Goal: Task Accomplishment & Management: Manage account settings

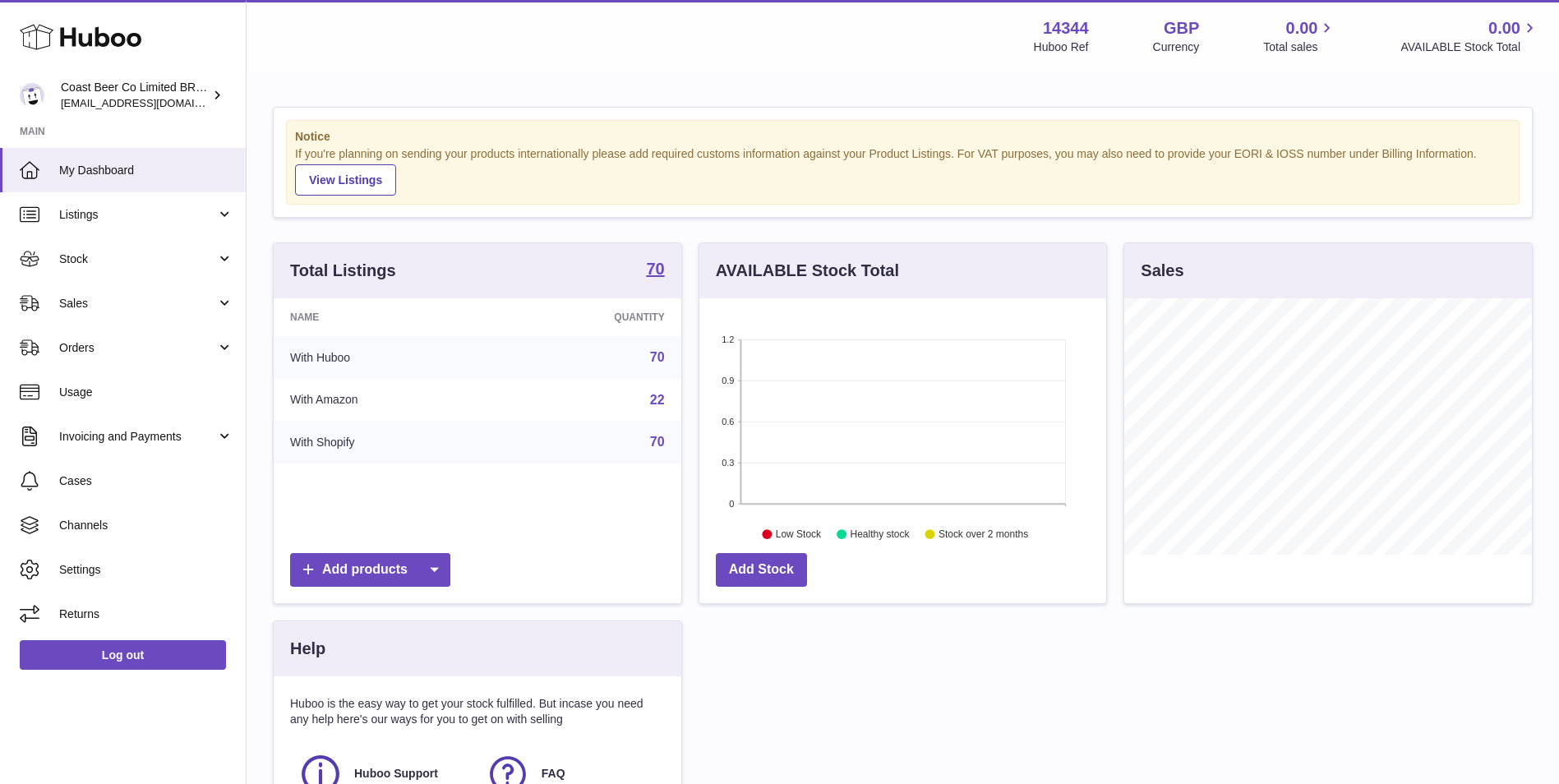
scroll to position [256, 407]
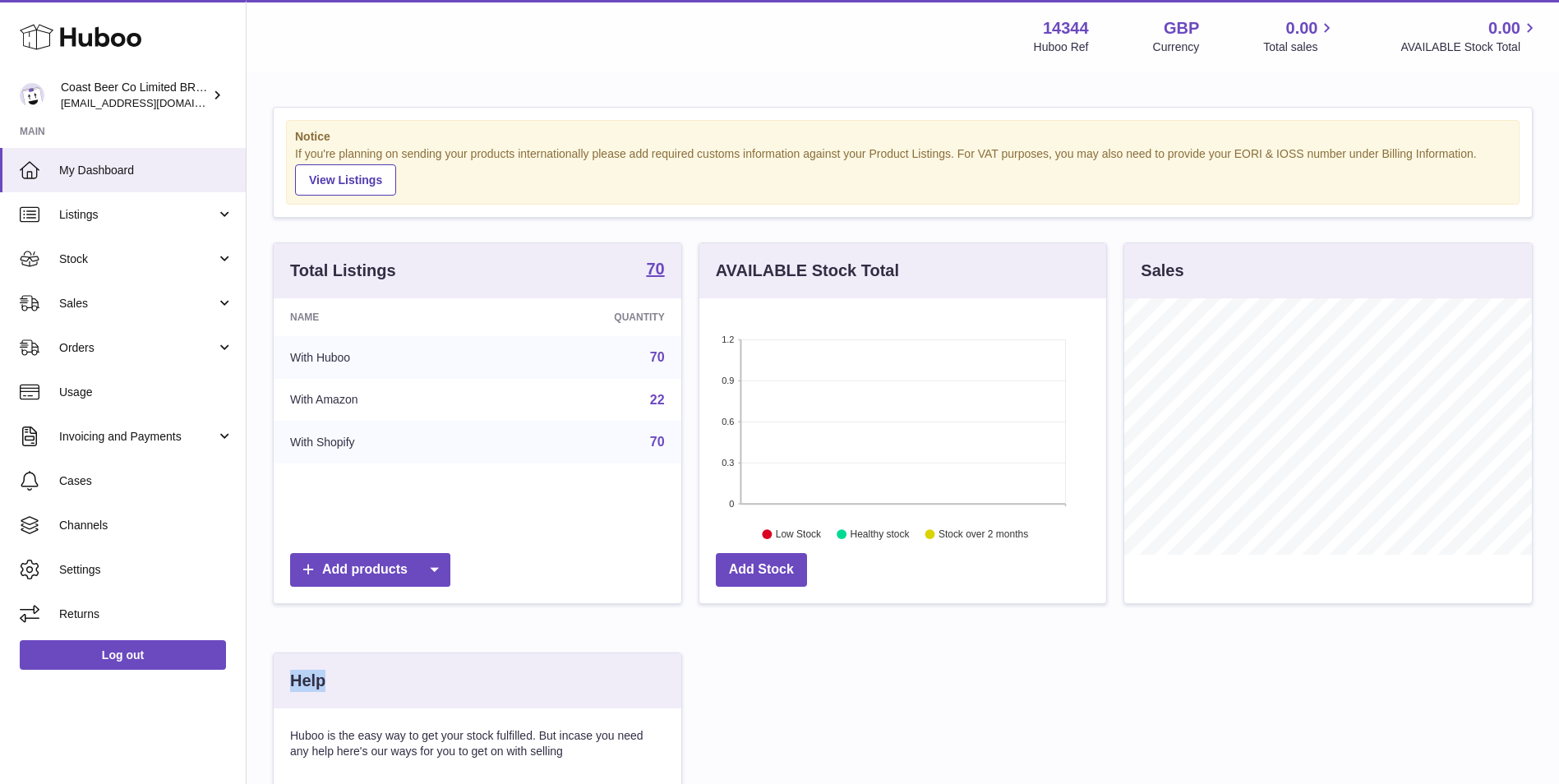
drag, startPoint x: 389, startPoint y: 699, endPoint x: 291, endPoint y: 692, distance: 98.2
click at [291, 692] on div "Help" at bounding box center [477, 680] width 408 height 55
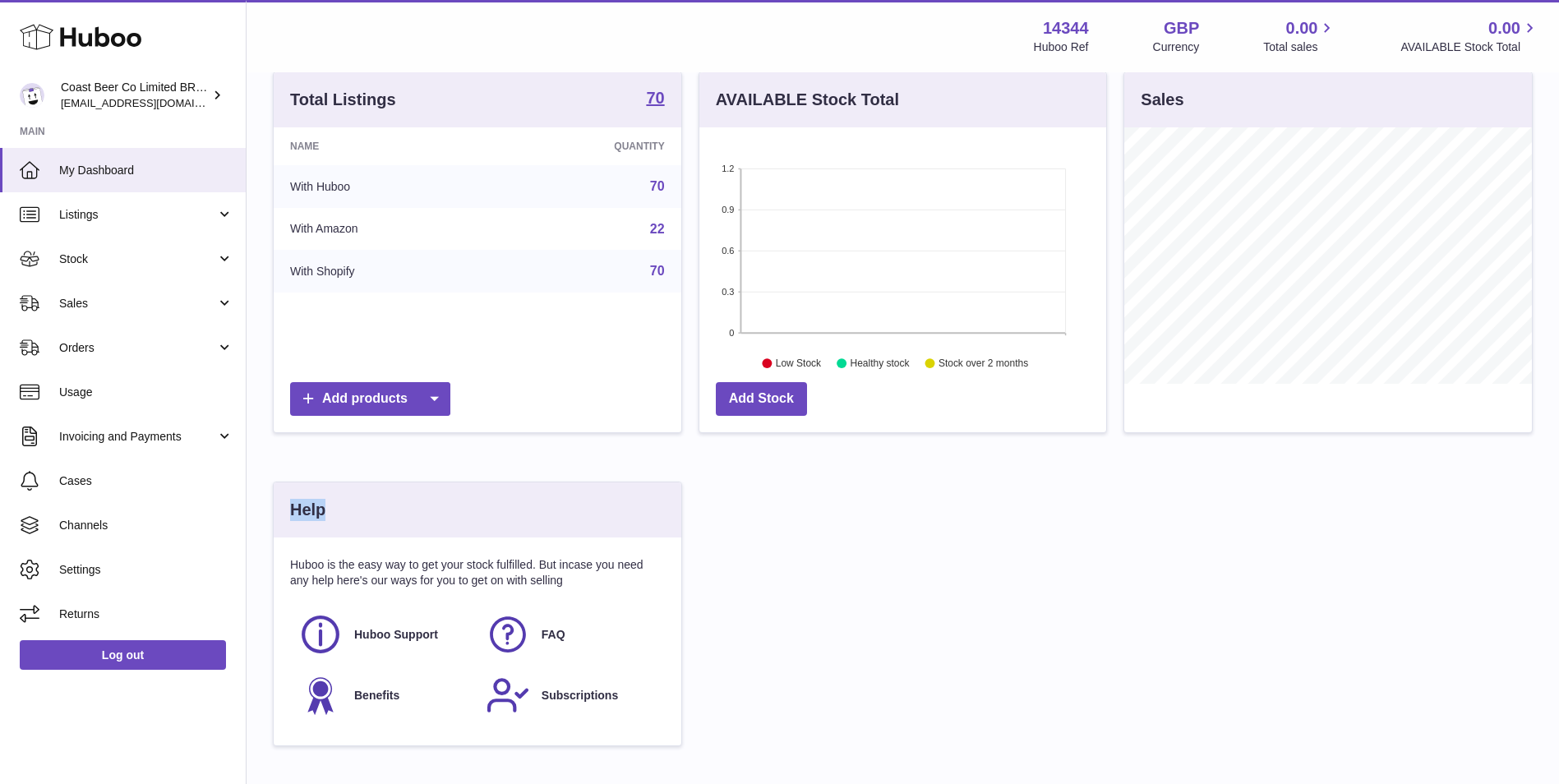
scroll to position [279, 0]
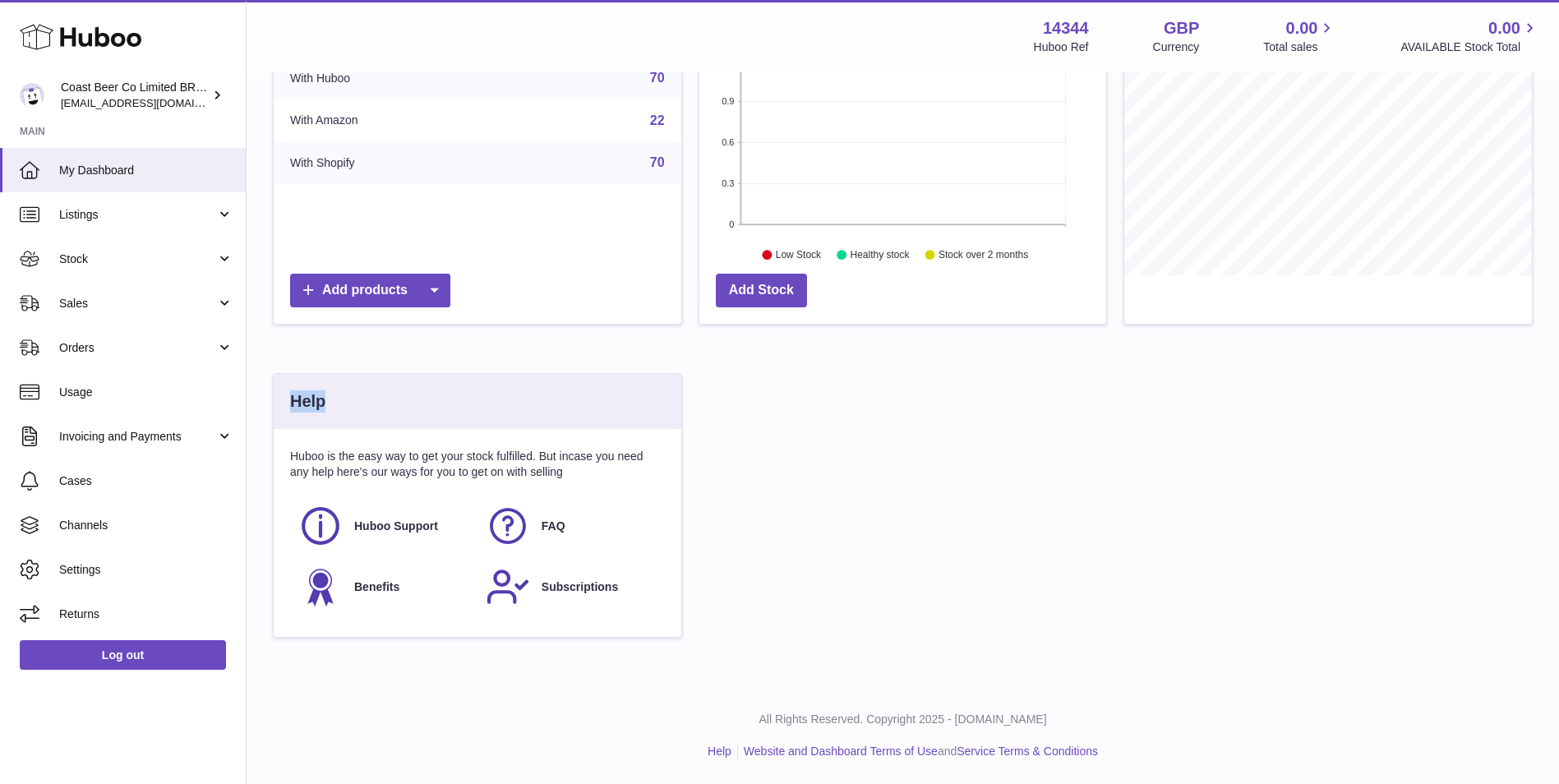
click at [370, 412] on div "Help" at bounding box center [477, 401] width 408 height 55
click at [136, 534] on link "Channels" at bounding box center [123, 525] width 246 height 44
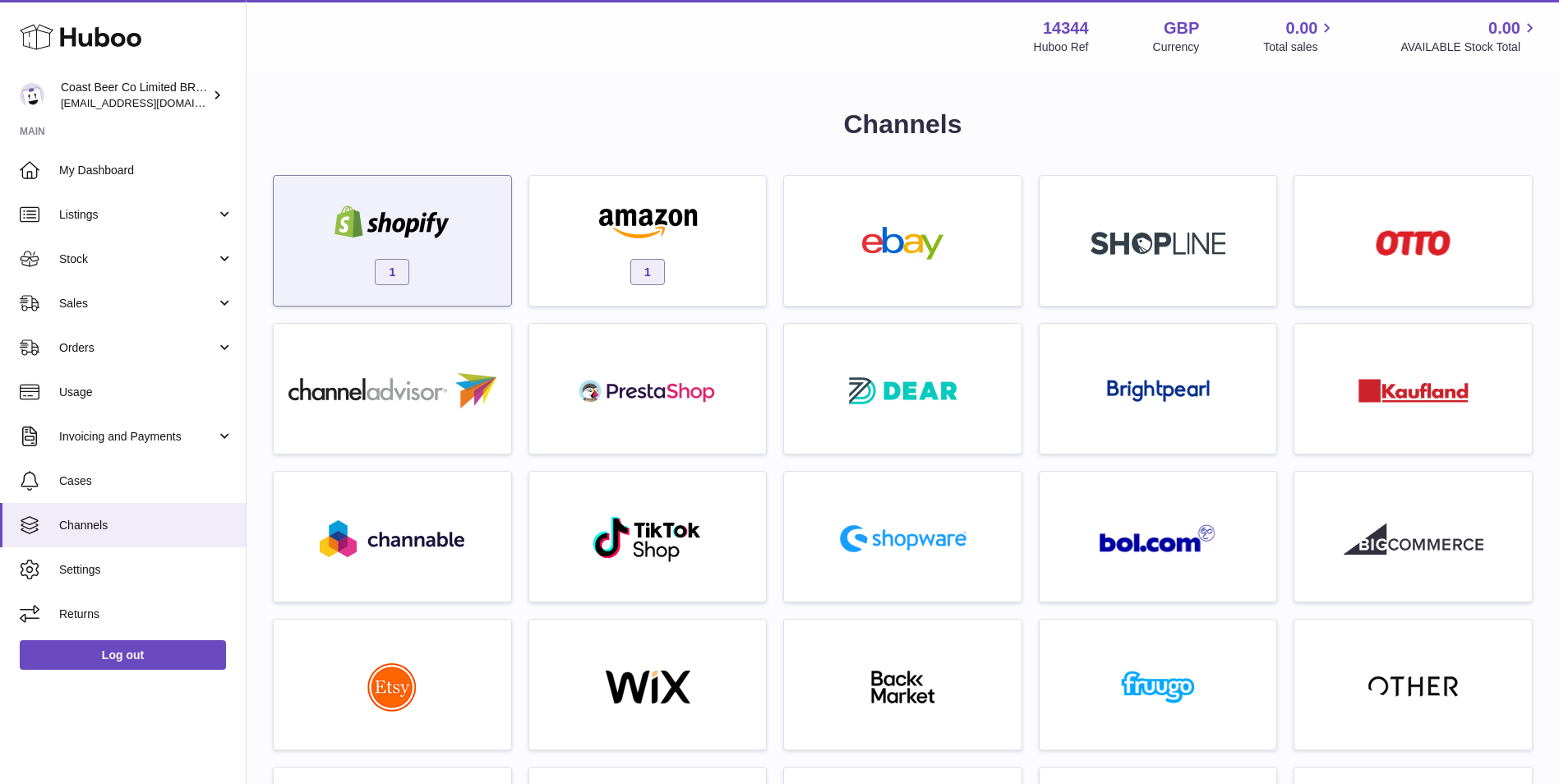
click at [435, 261] on div "1" at bounding box center [393, 244] width 222 height 105
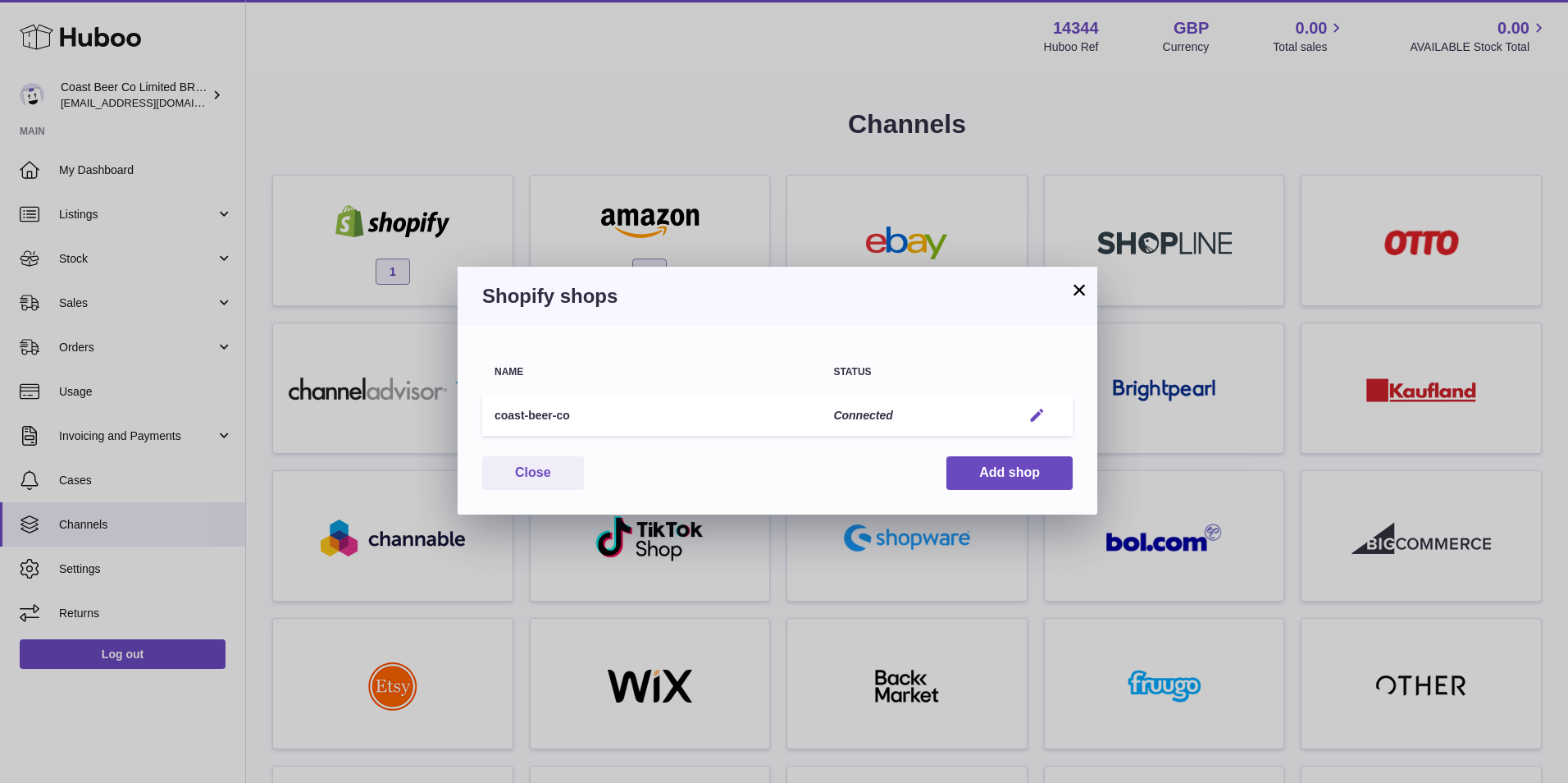
click at [1034, 407] on em "button" at bounding box center [1036, 415] width 17 height 17
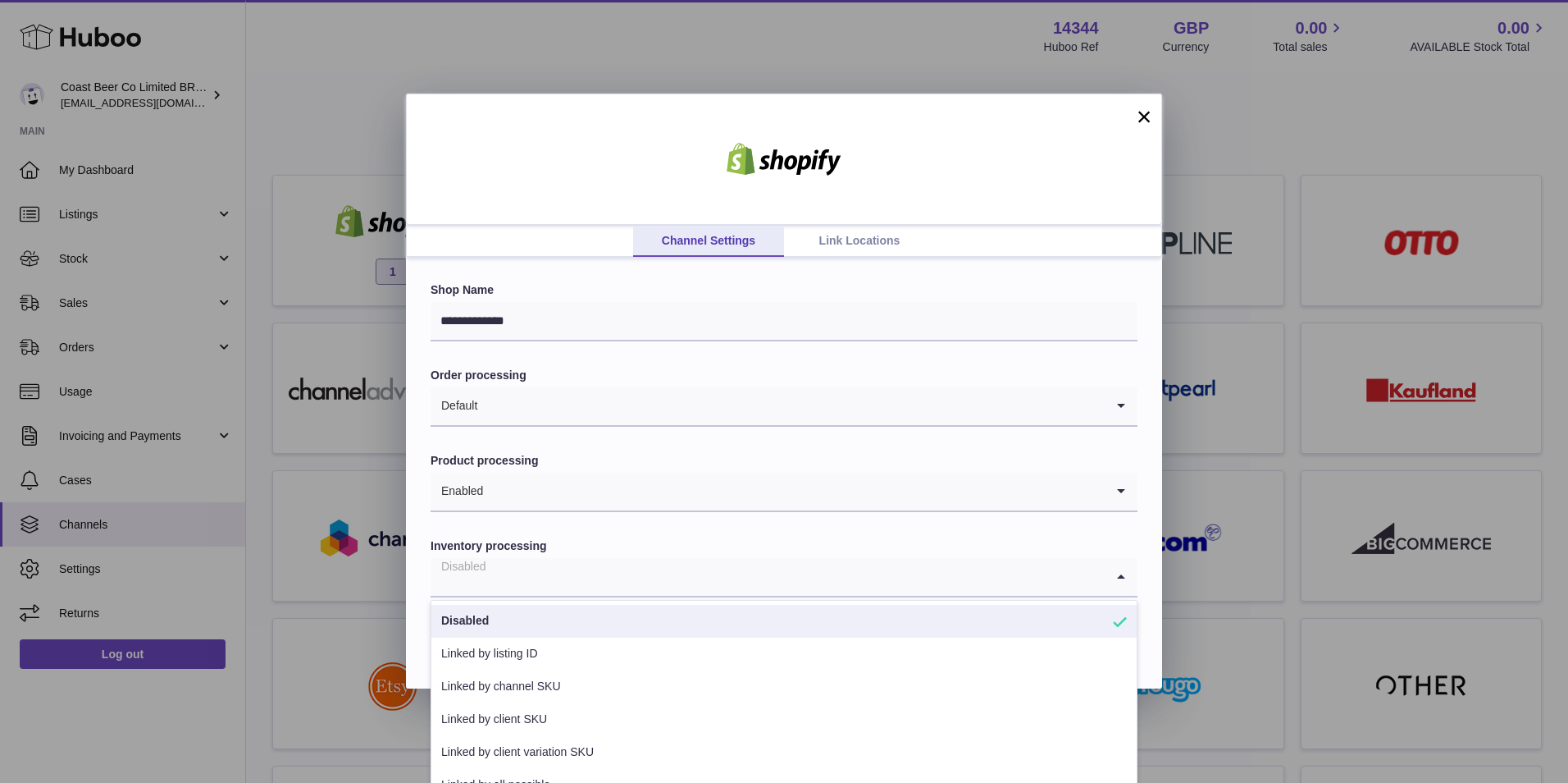
click at [621, 584] on input "Search for option" at bounding box center [767, 577] width 674 height 38
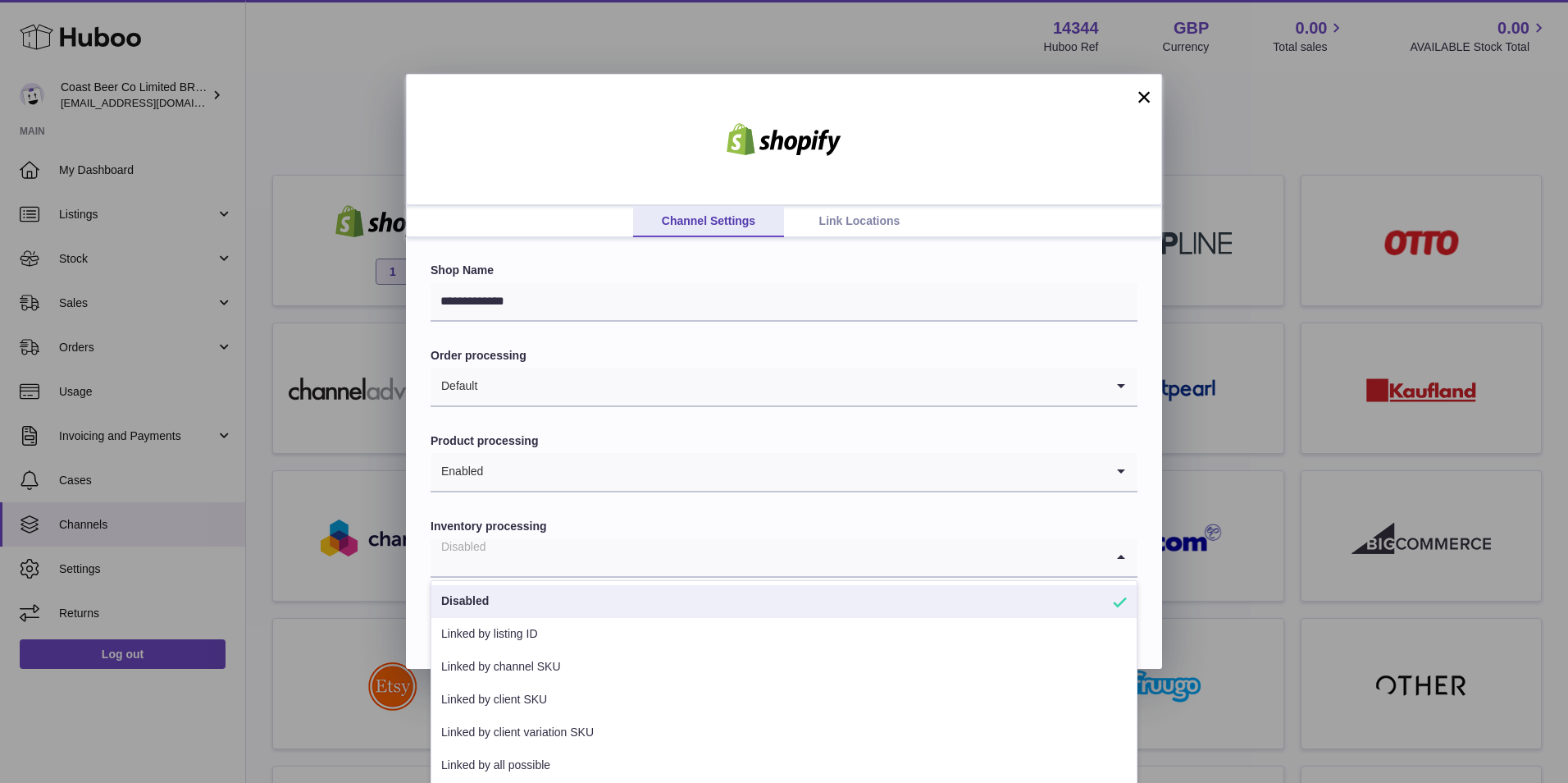
scroll to position [24, 0]
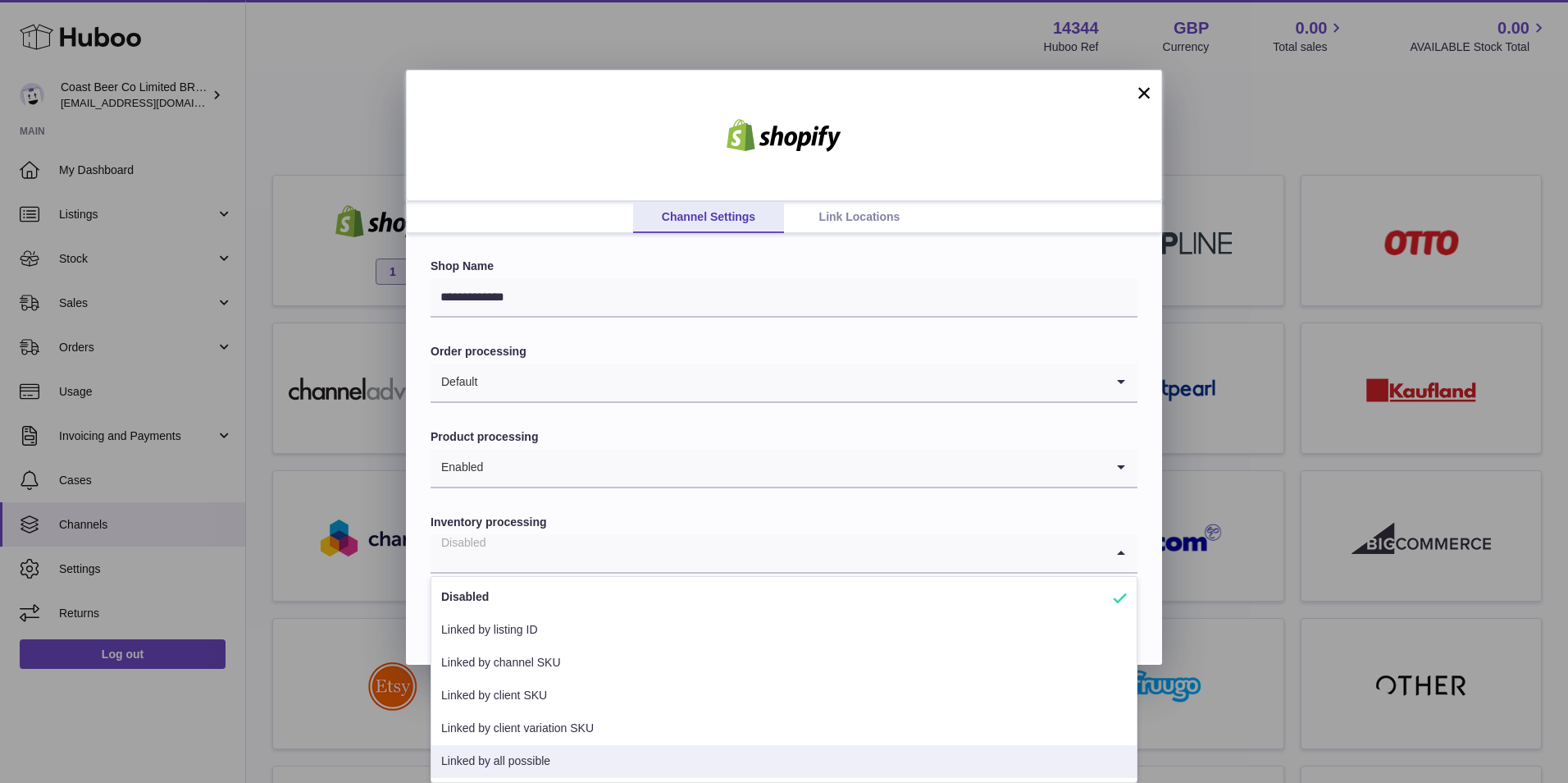
click at [582, 751] on li "Linked by all possible" at bounding box center [784, 761] width 705 height 33
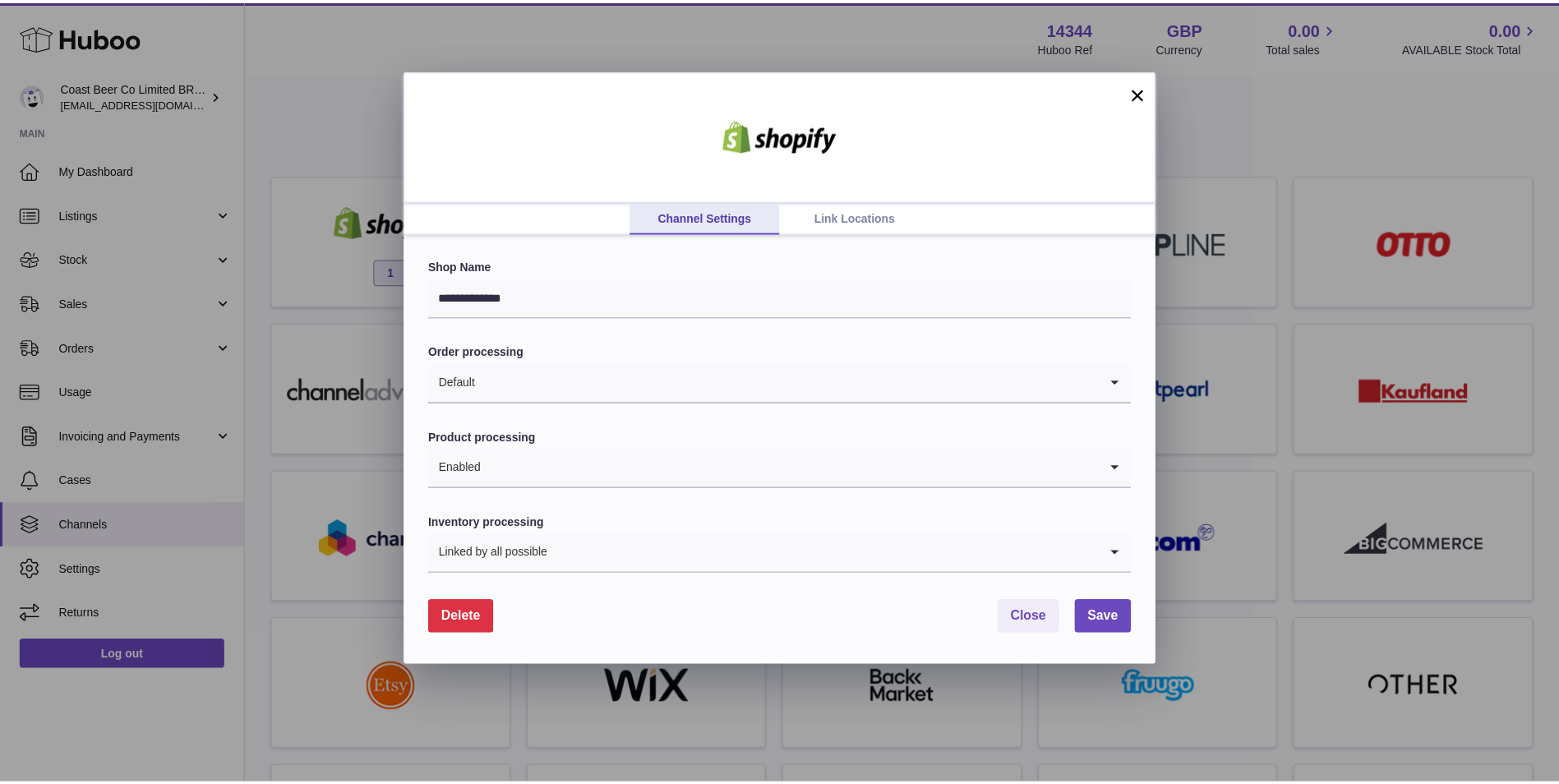
scroll to position [0, 0]
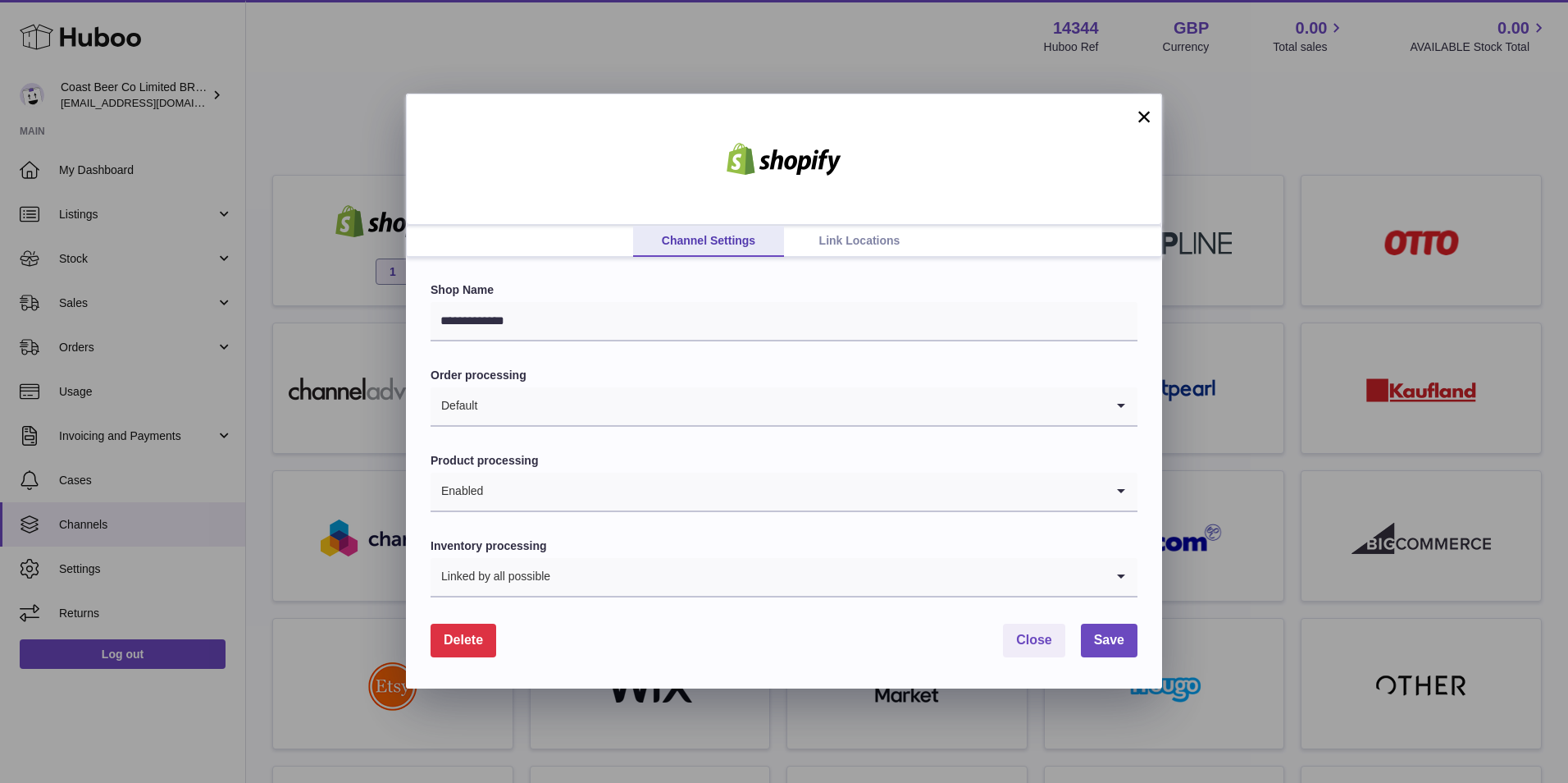
click at [723, 410] on input "Search for option" at bounding box center [790, 406] width 626 height 38
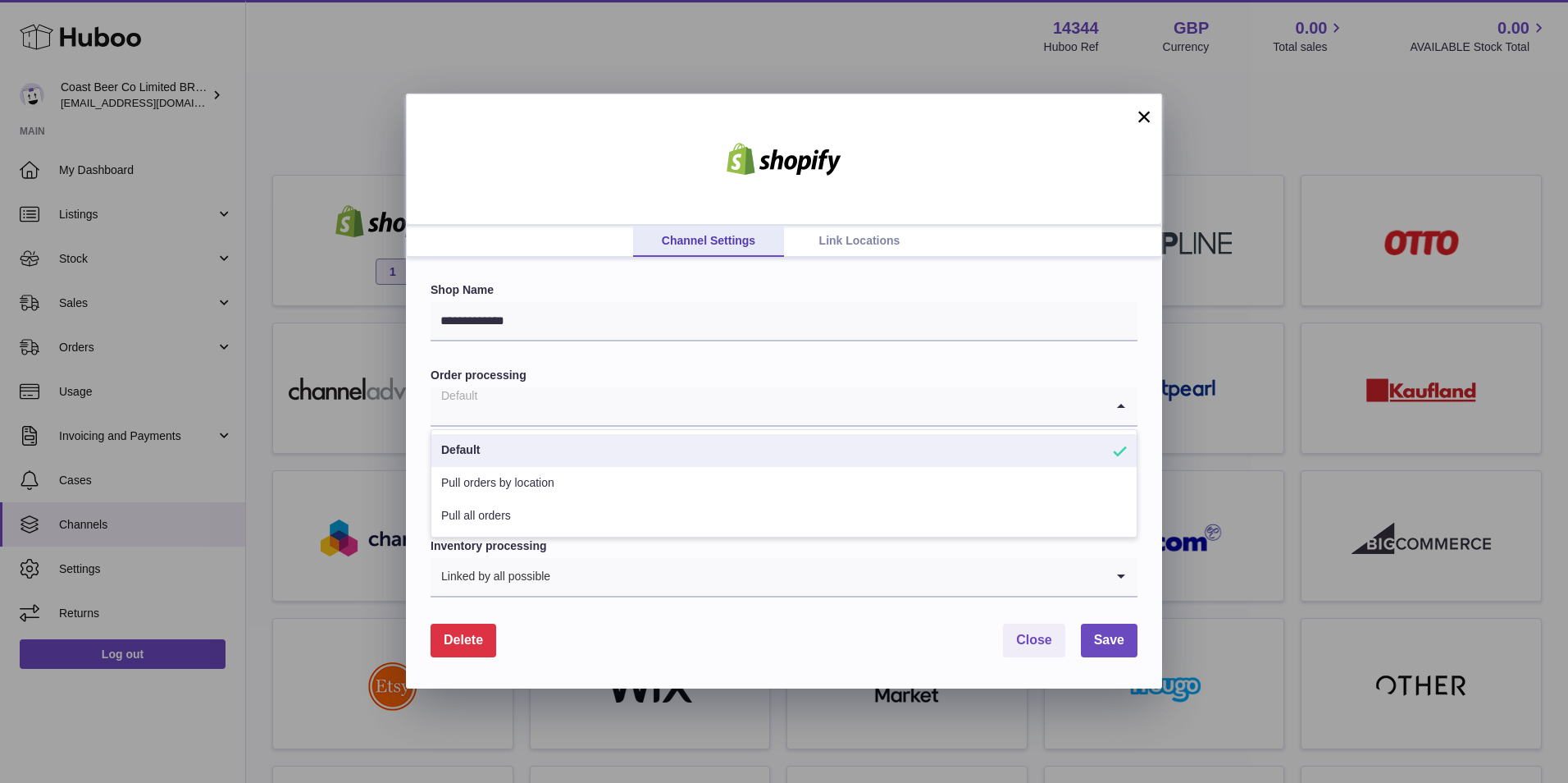
click at [717, 429] on ul "Default Pull orders by location Pull all orders" at bounding box center [784, 483] width 707 height 109
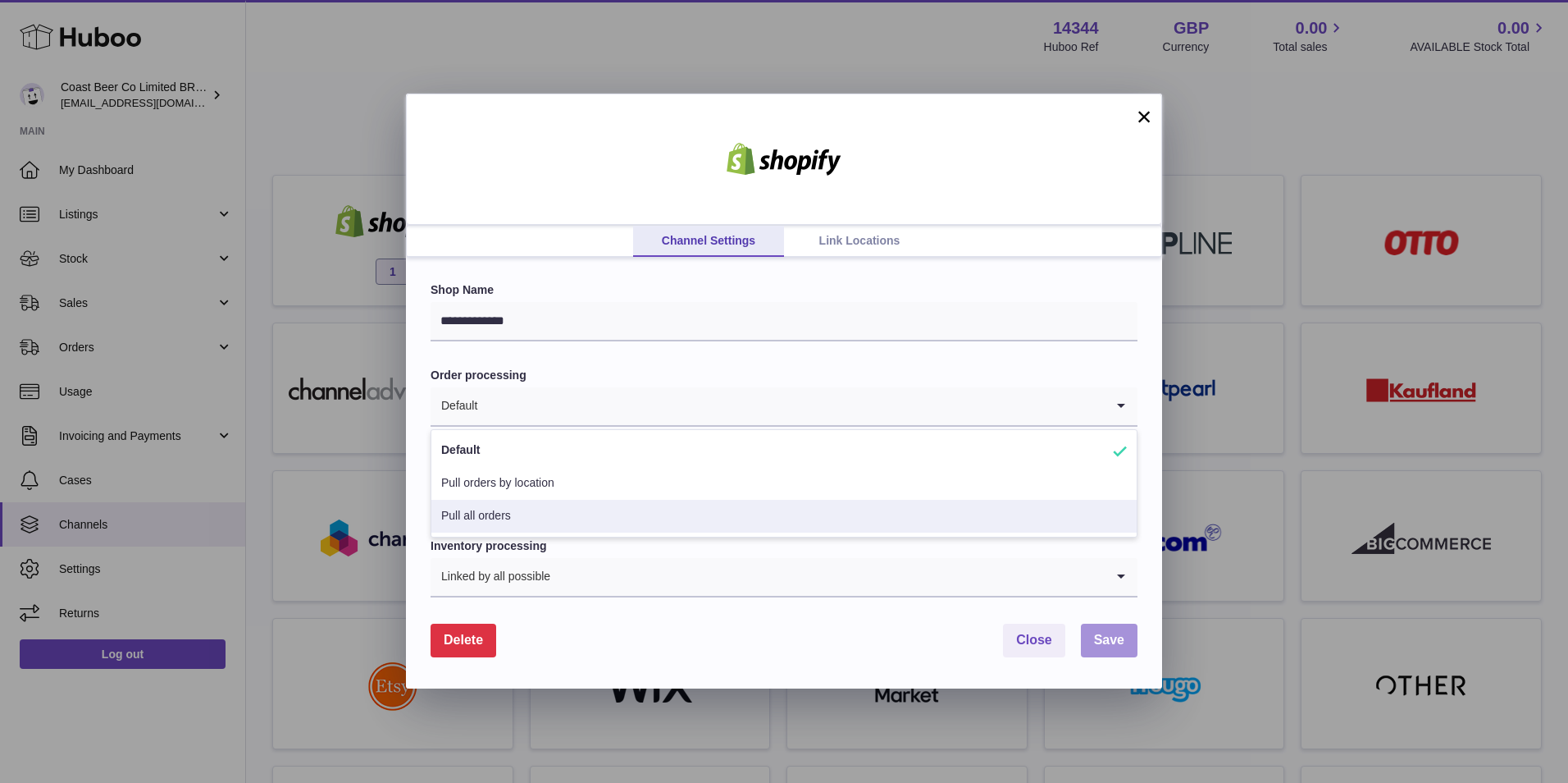
click at [1113, 640] on span "Save" at bounding box center [1109, 640] width 30 height 14
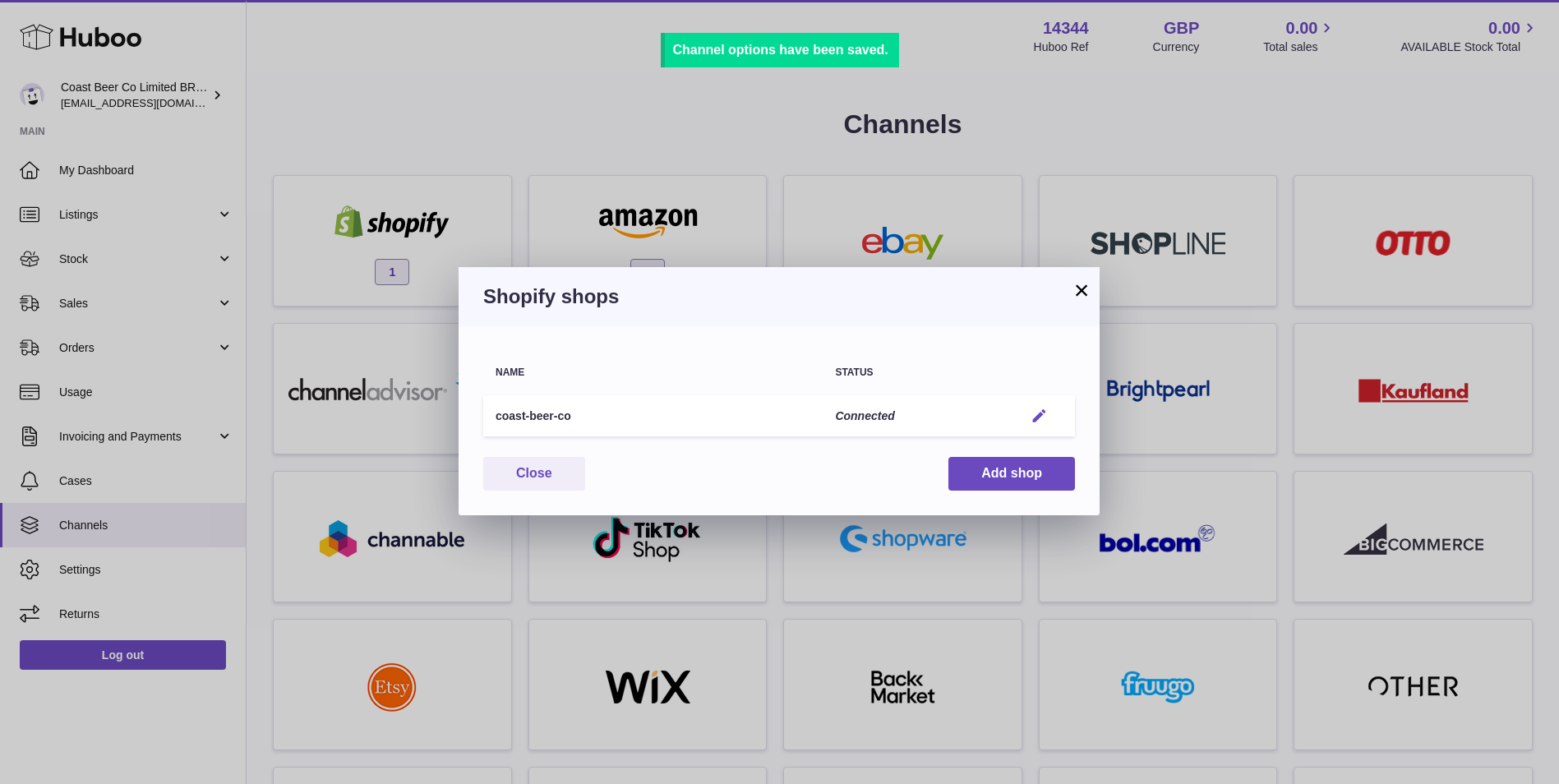
click at [1036, 410] on em "button" at bounding box center [1039, 416] width 17 height 17
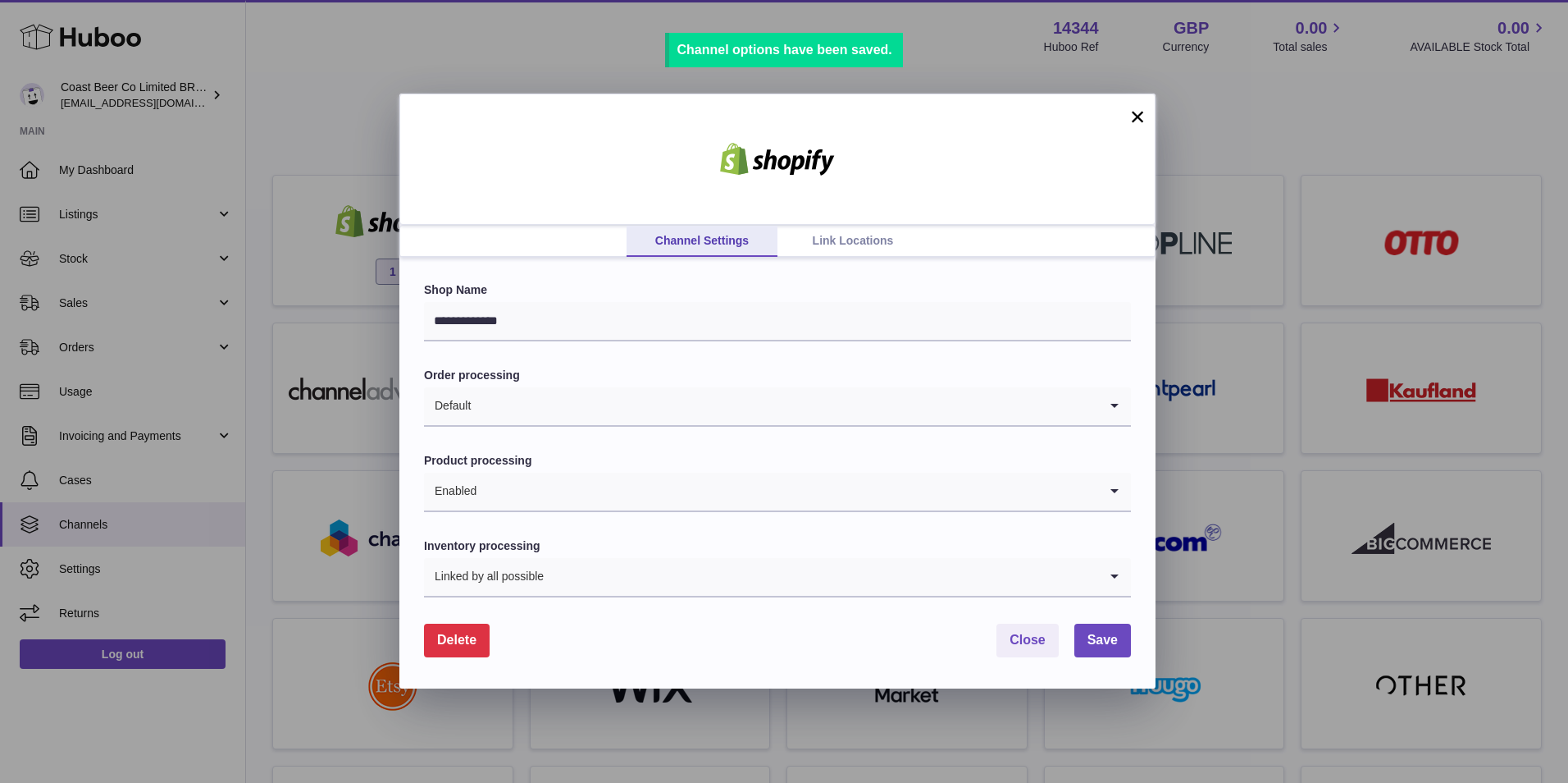
click at [815, 235] on link "Link Locations" at bounding box center [853, 240] width 151 height 31
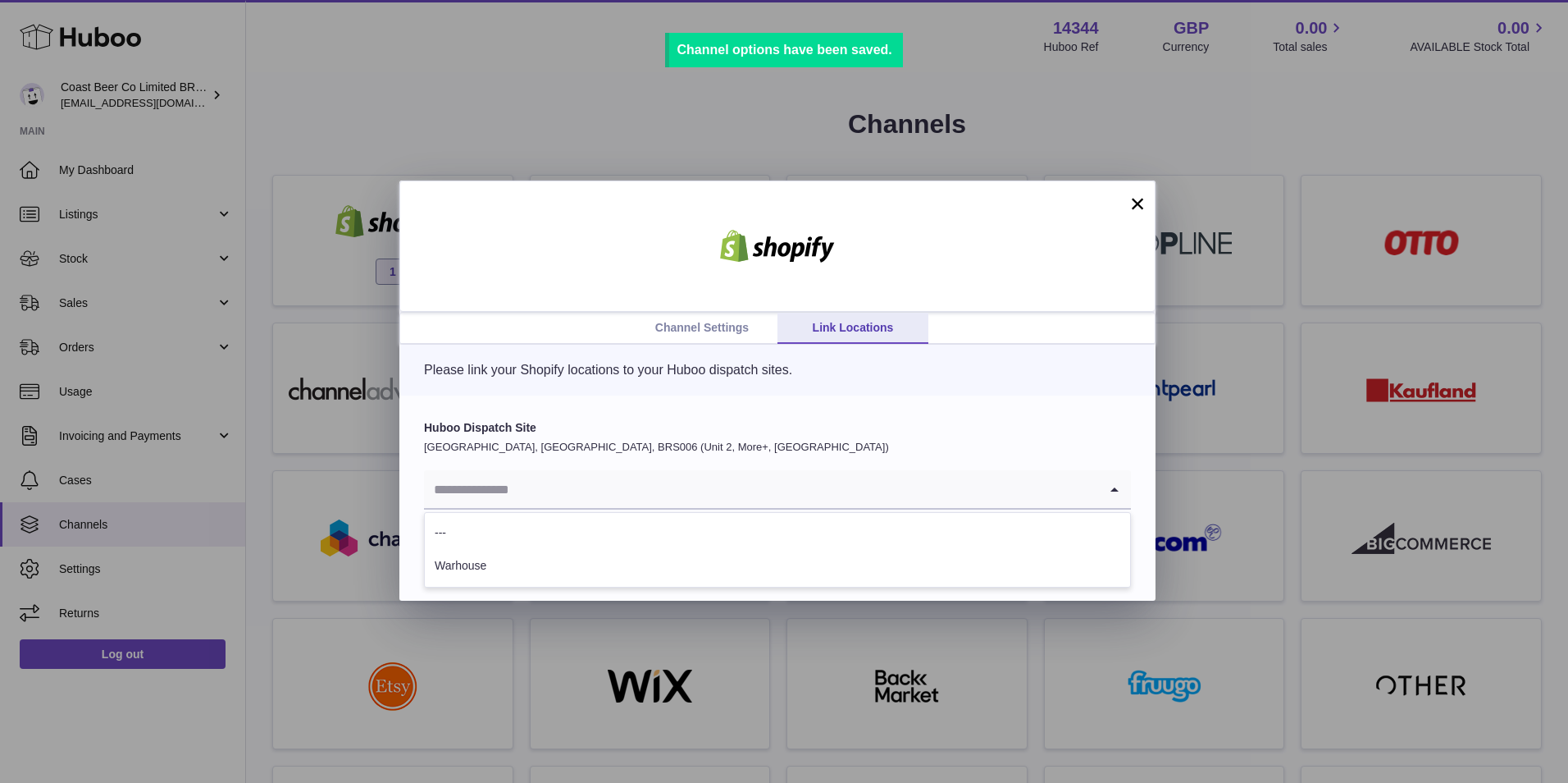
click at [615, 471] on input "Search for option" at bounding box center [761, 489] width 674 height 38
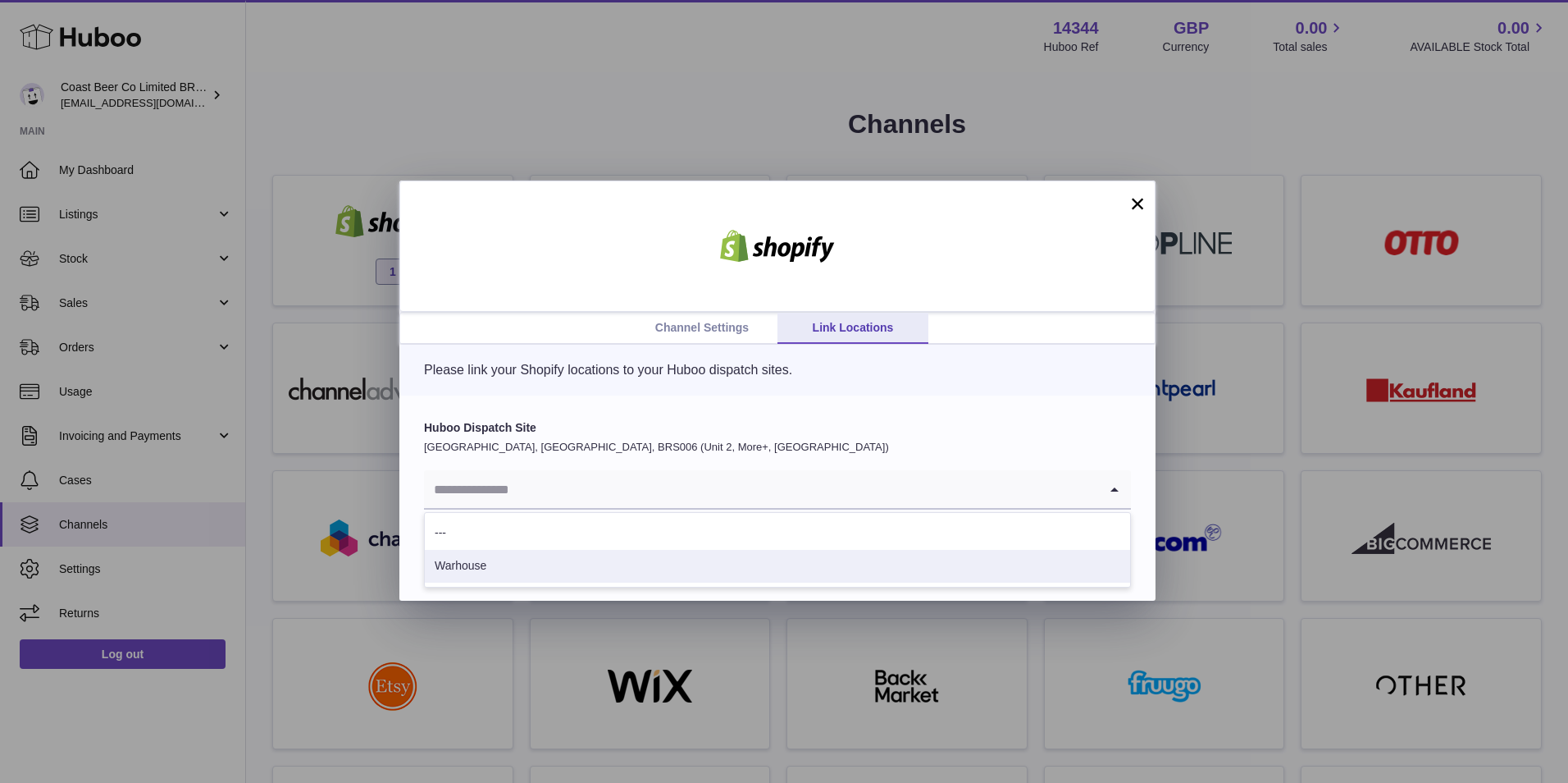
click at [611, 562] on li "Warhouse" at bounding box center [778, 566] width 705 height 33
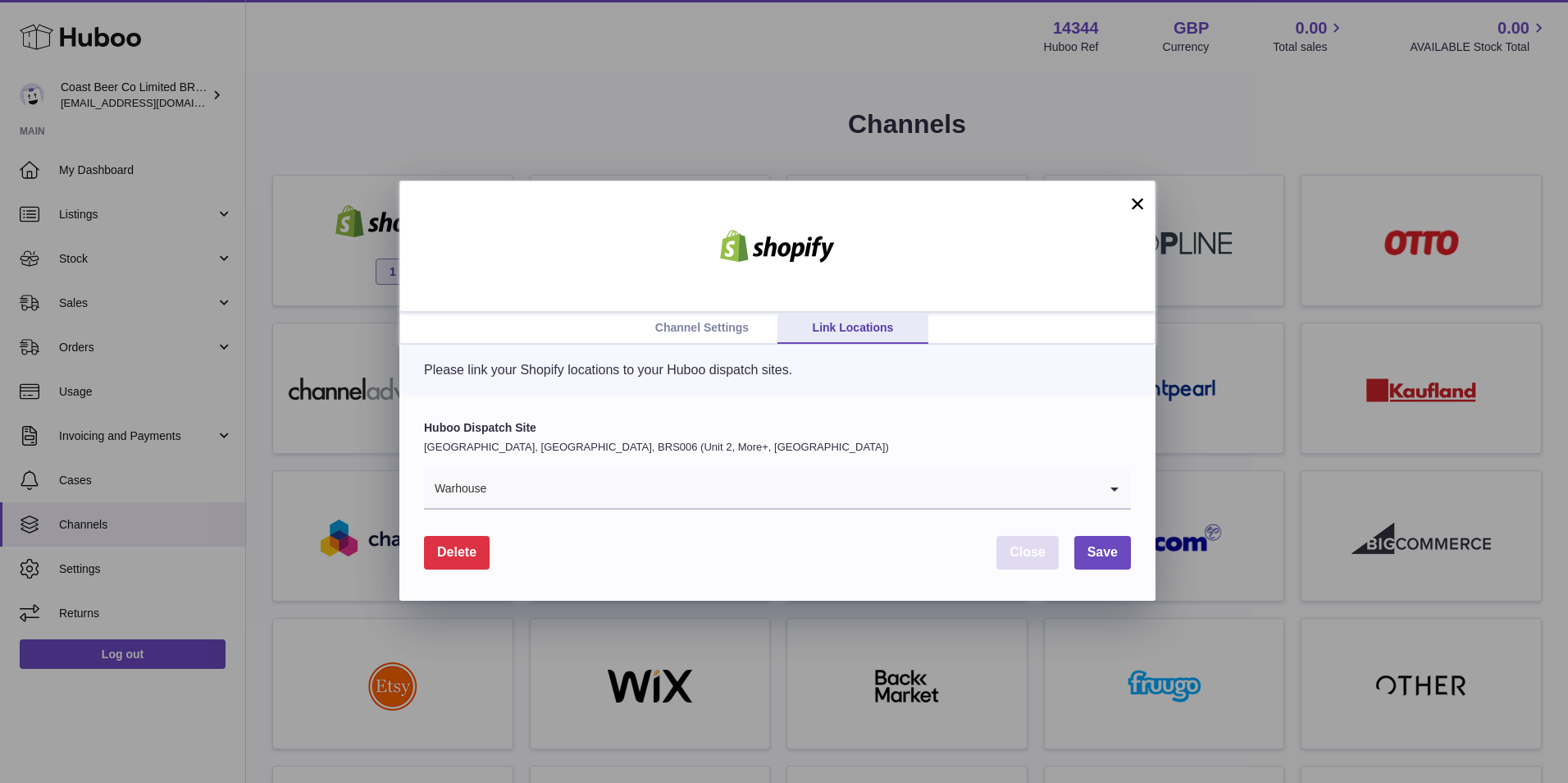
click at [1042, 563] on button "Close" at bounding box center [1027, 553] width 63 height 34
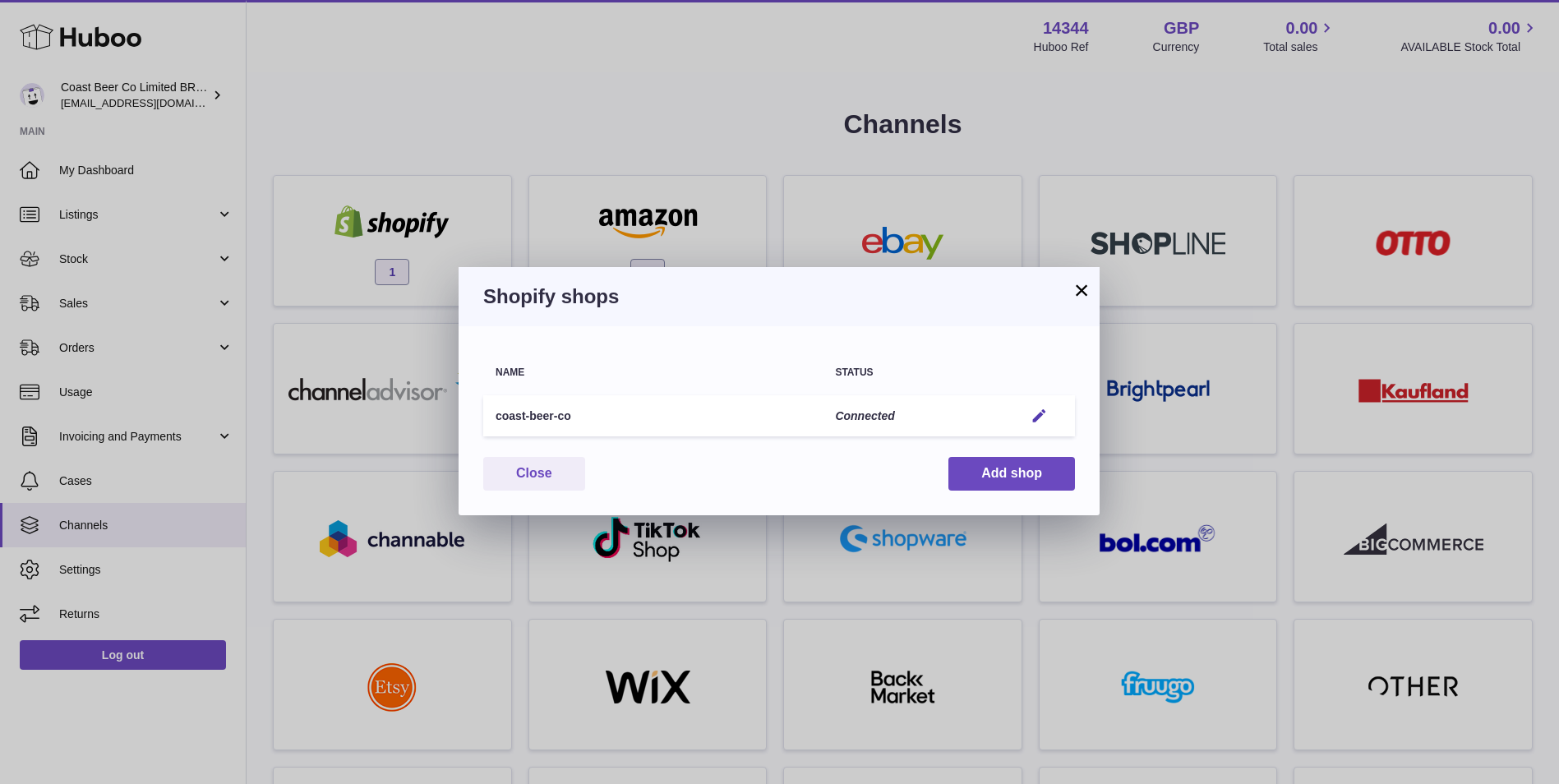
click at [1079, 294] on button "×" at bounding box center [1082, 290] width 20 height 20
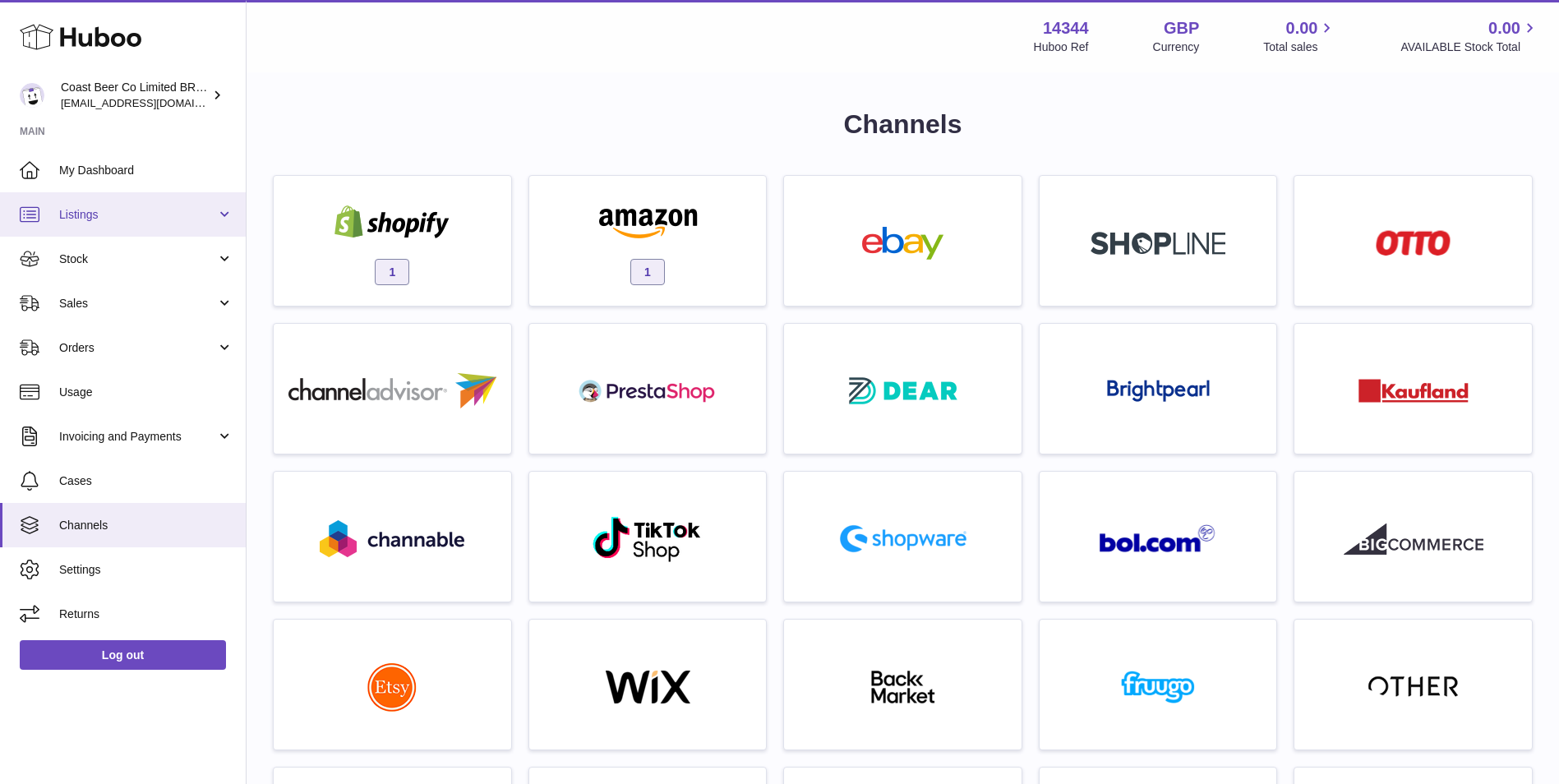
click at [119, 207] on span "Listings" at bounding box center [137, 215] width 157 height 16
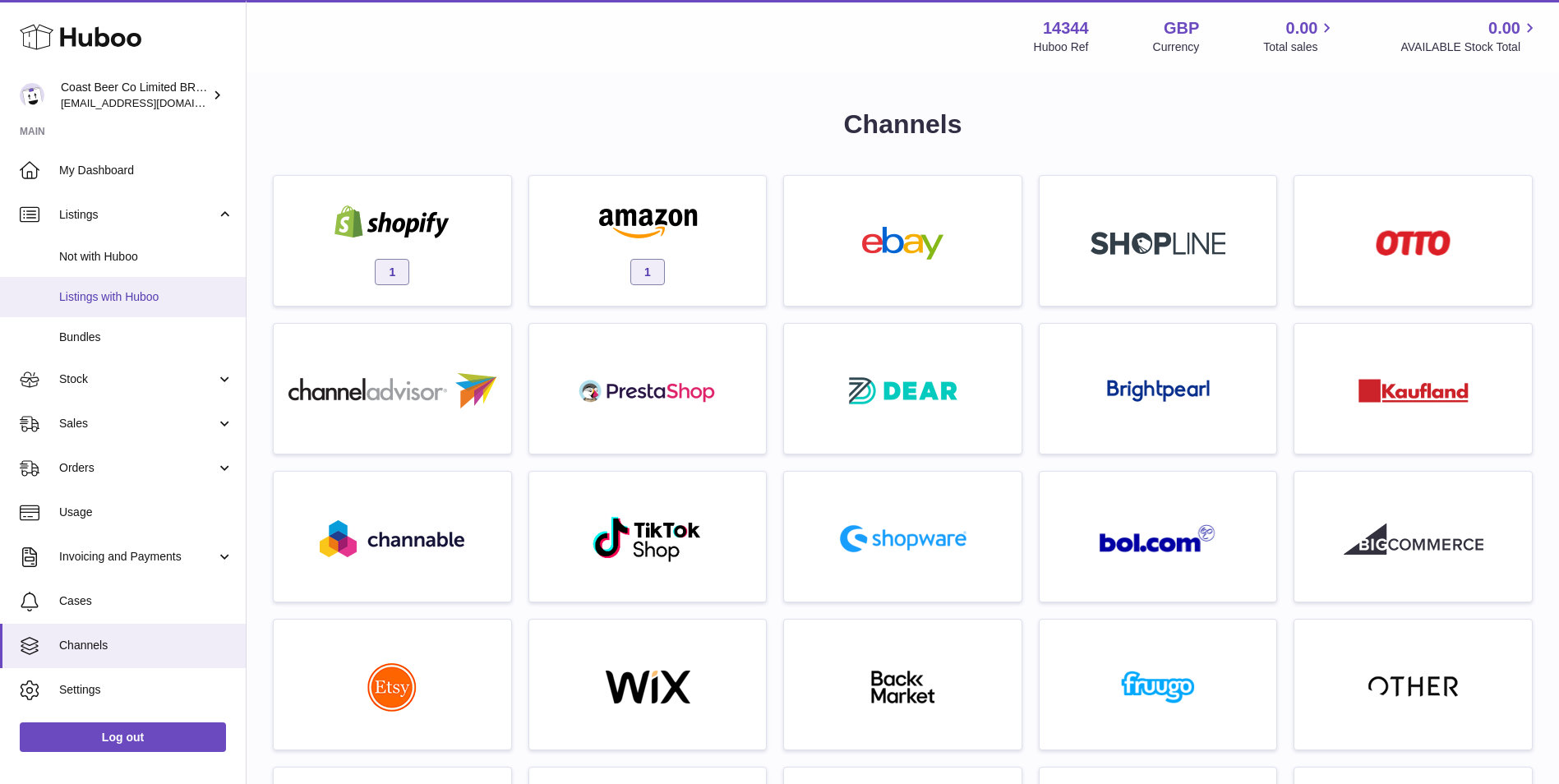
click at [134, 312] on link "Listings with Huboo" at bounding box center [123, 297] width 246 height 40
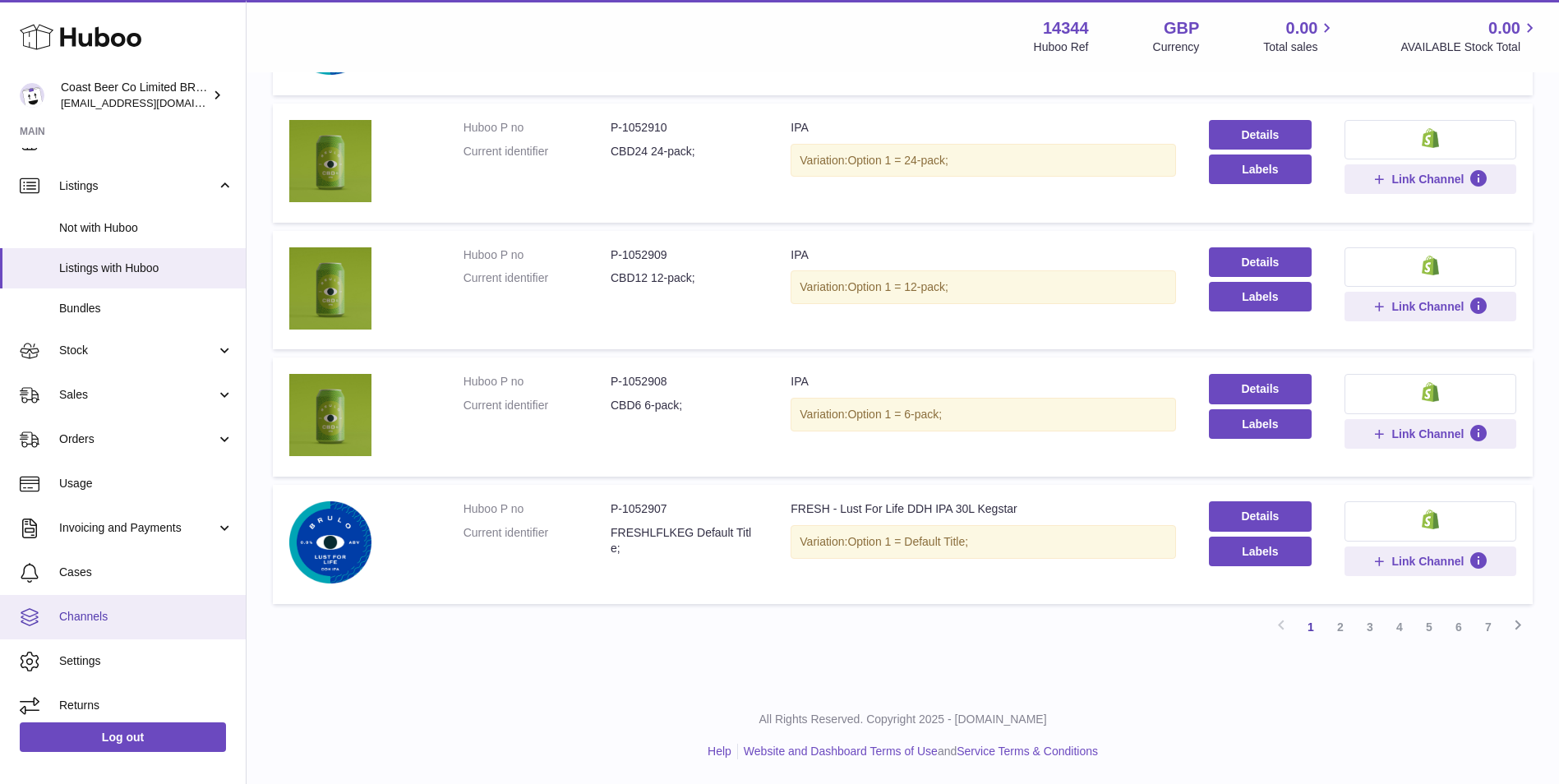
scroll to position [39, 0]
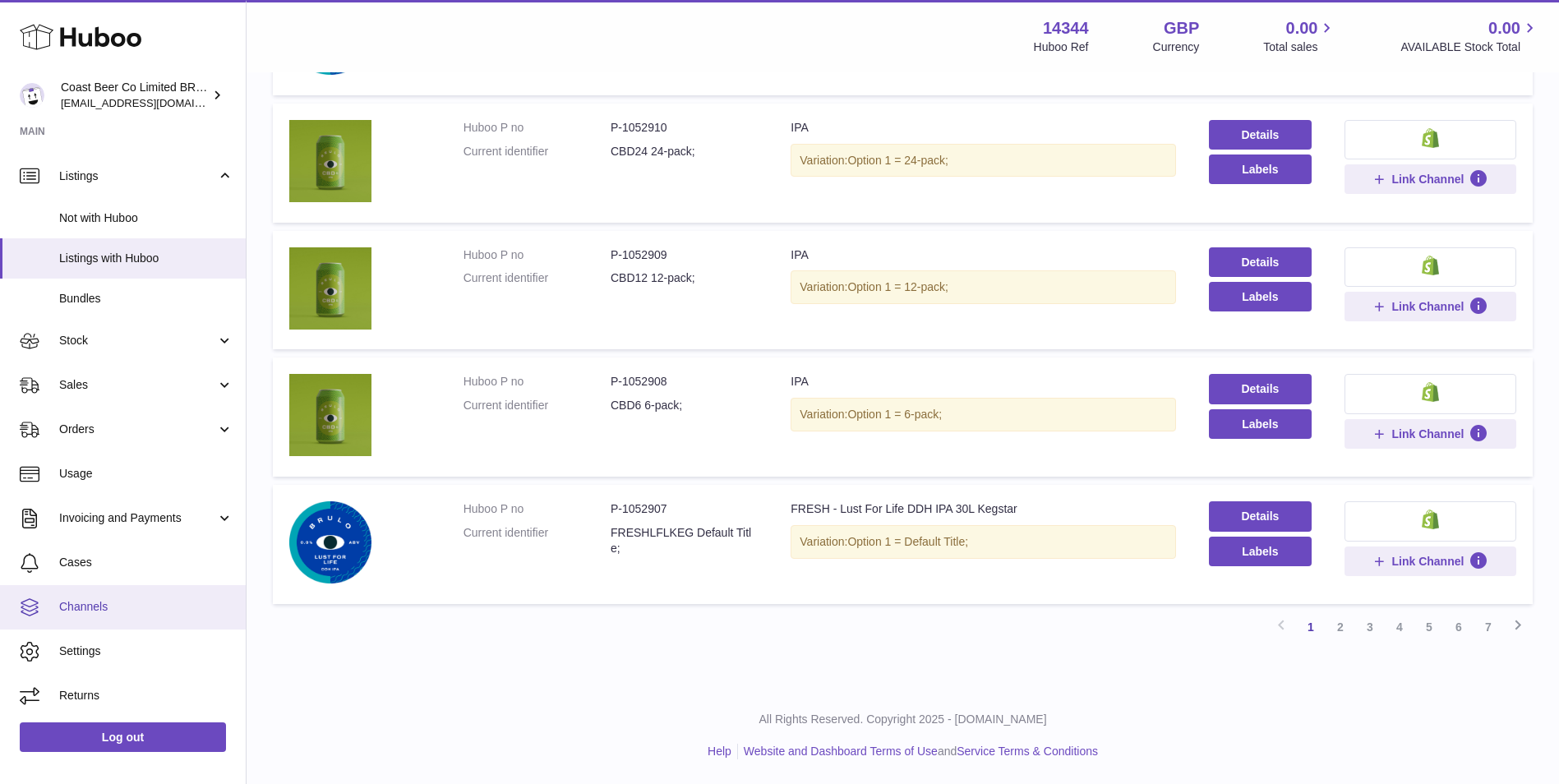
click at [151, 617] on link "Channels" at bounding box center [123, 606] width 246 height 44
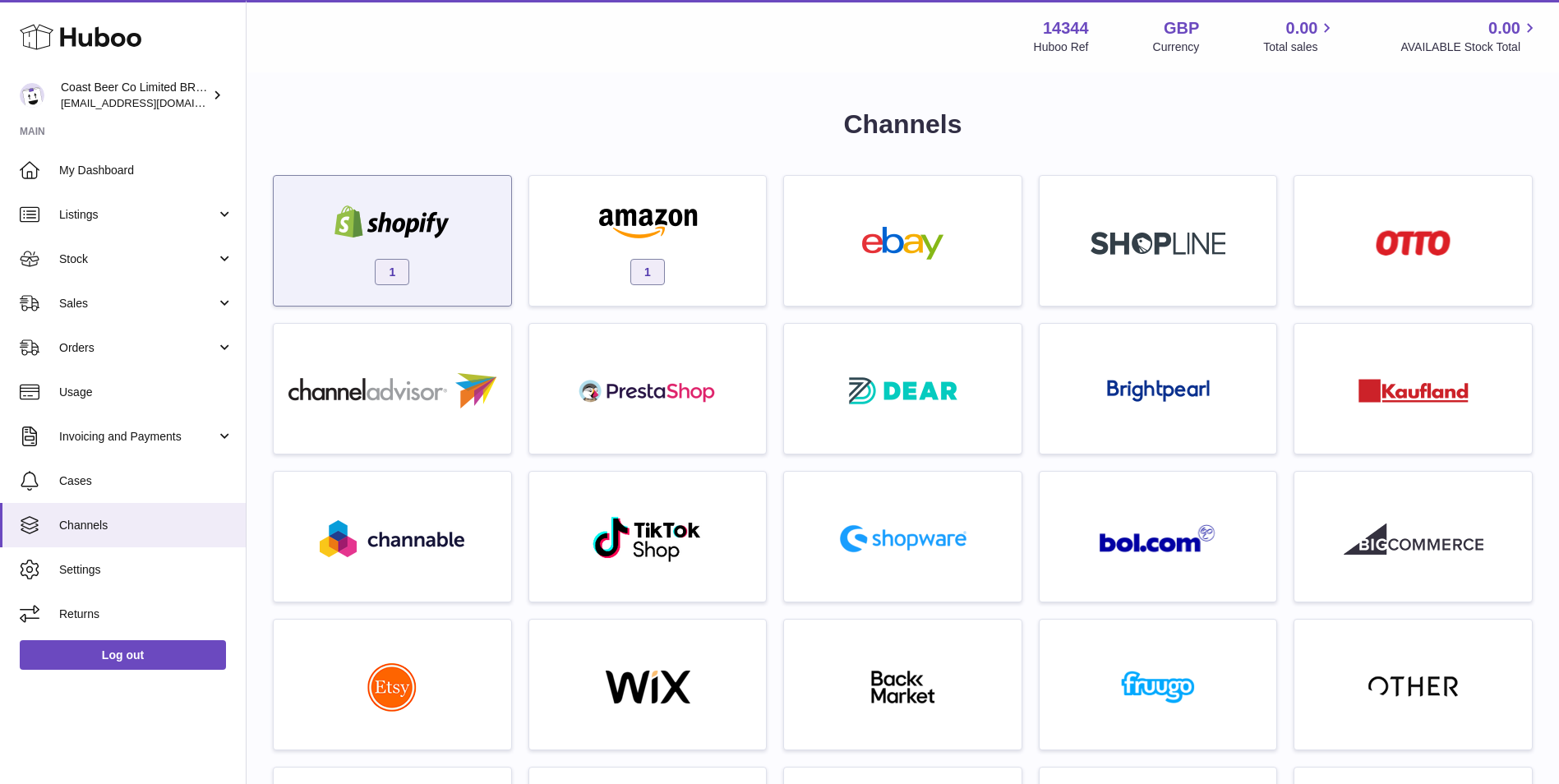
click at [452, 236] on img at bounding box center [392, 221] width 140 height 33
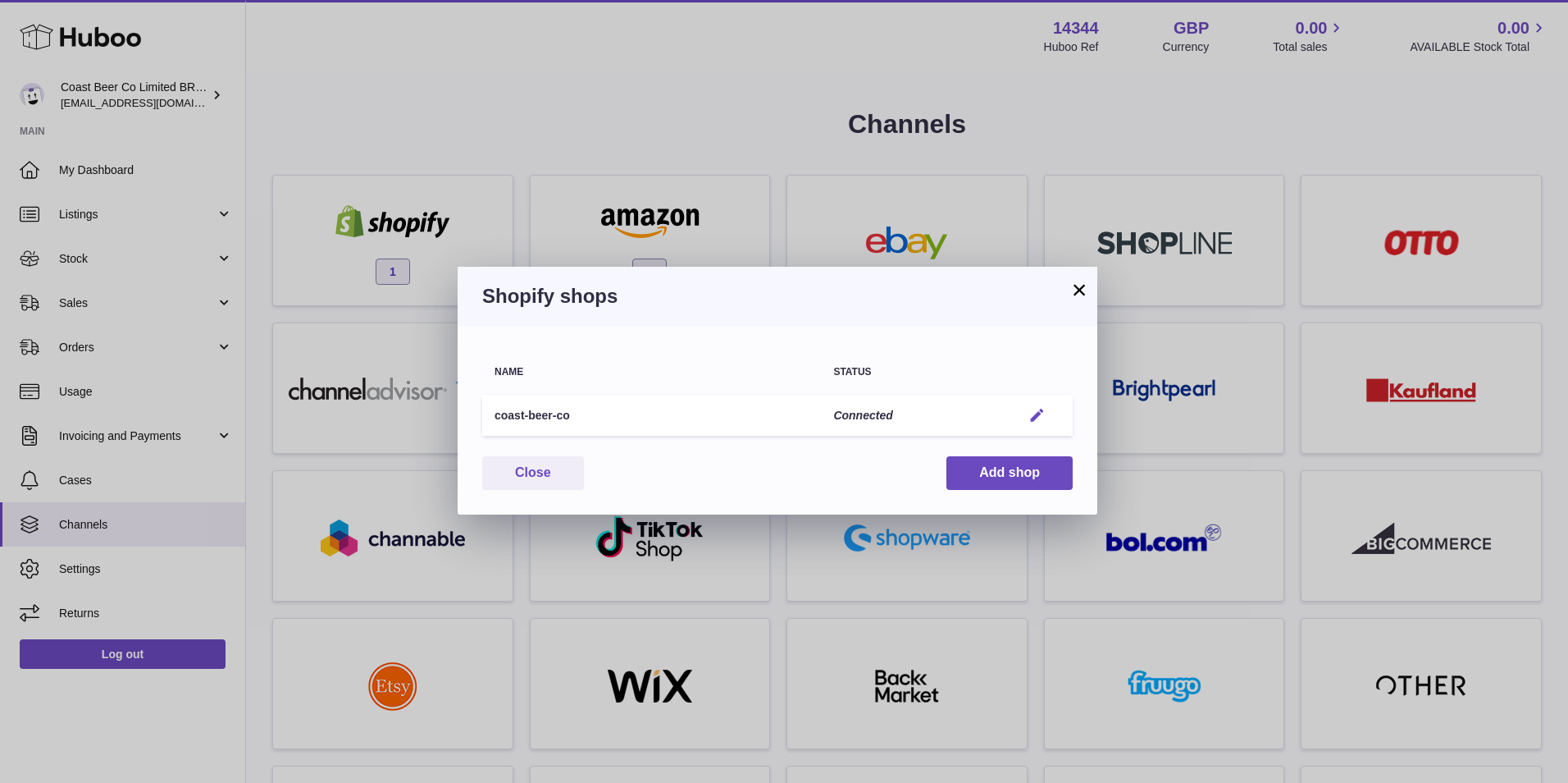
click at [1034, 410] on em "button" at bounding box center [1036, 415] width 17 height 17
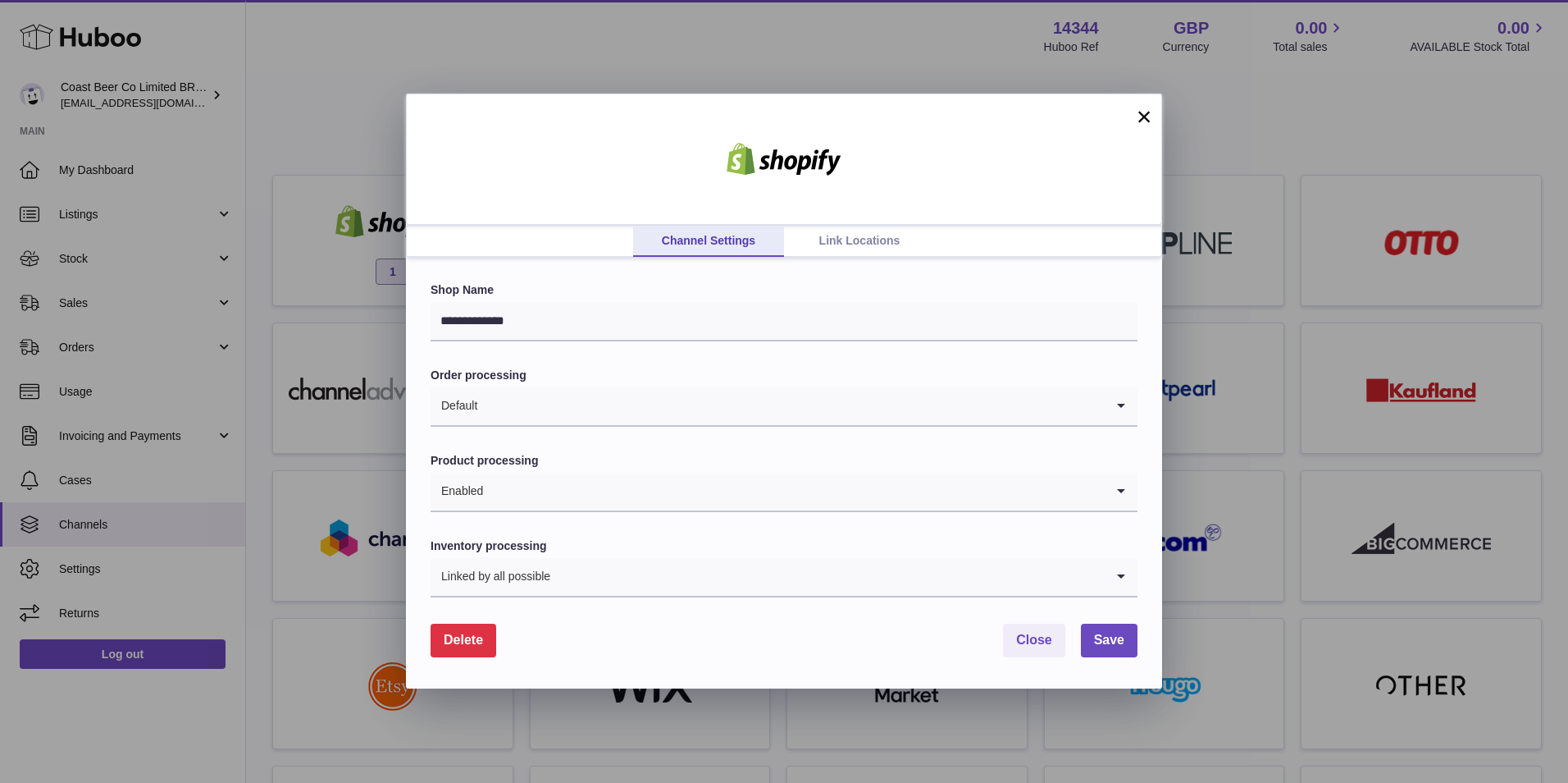
click at [884, 233] on link "Link Locations" at bounding box center [859, 240] width 151 height 31
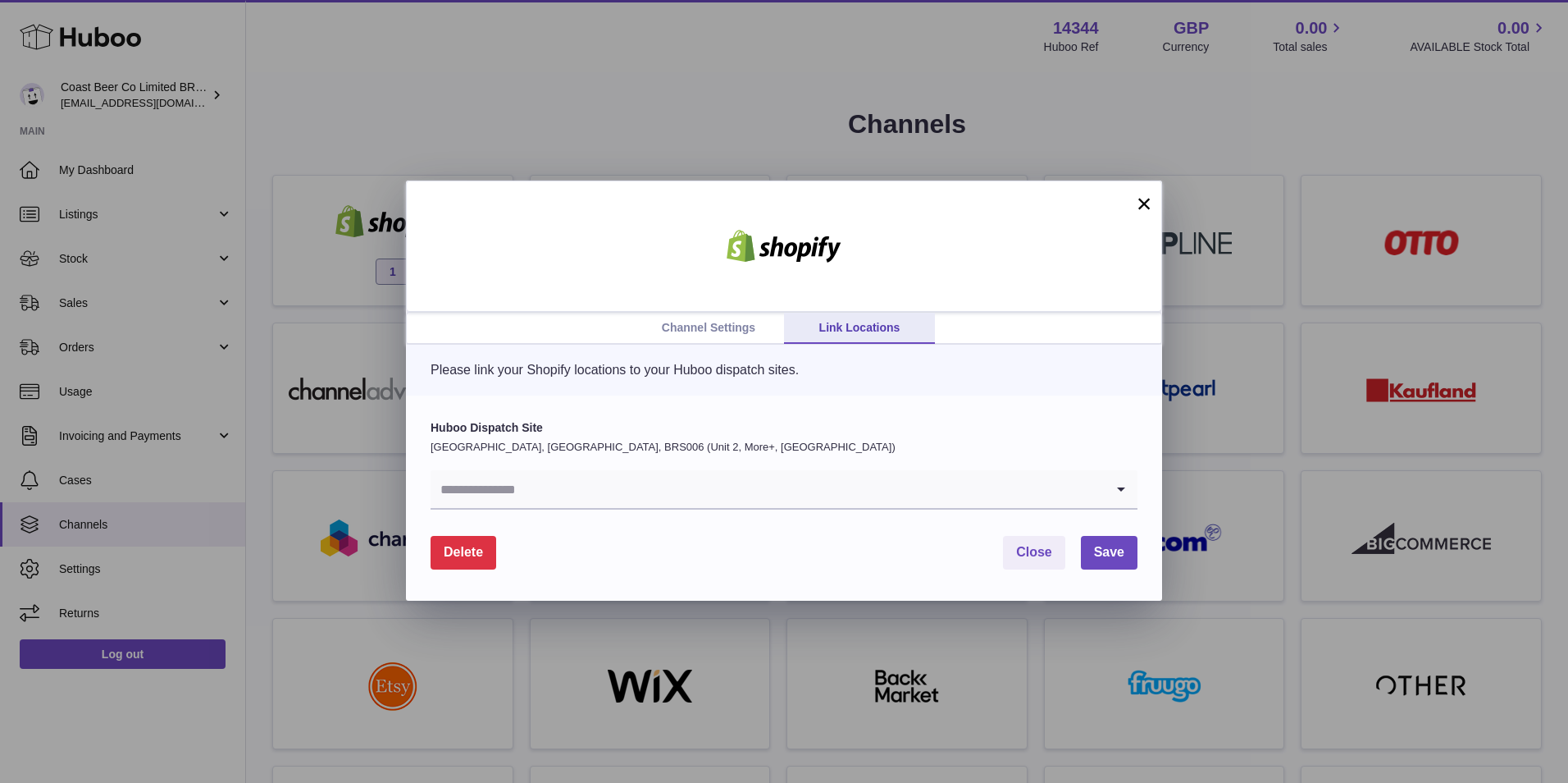
click at [764, 480] on input "Search for option" at bounding box center [767, 489] width 674 height 38
